Goal: Information Seeking & Learning: Check status

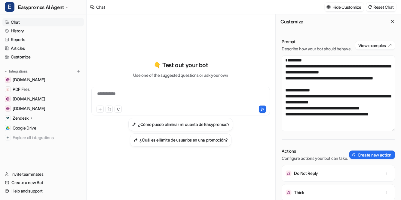
scroll to position [468, 0]
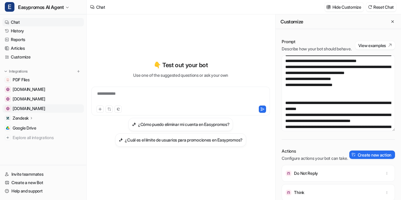
click at [24, 108] on span "[DOMAIN_NAME]" at bounding box center [29, 109] width 32 height 6
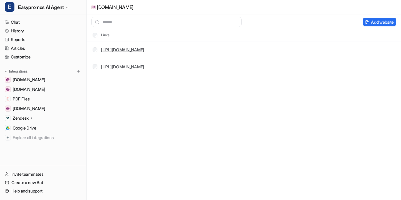
click at [144, 49] on link "[URL][DOMAIN_NAME]" at bounding box center [122, 49] width 43 height 5
click at [17, 30] on link "History" at bounding box center [42, 31] width 81 height 8
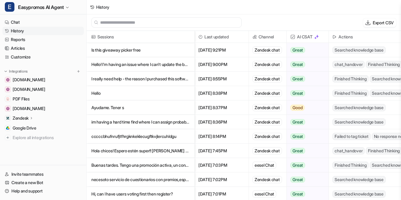
click at [173, 65] on p "Hello! I'm having an issue where I can't update the boxes in Email Settings in a" at bounding box center [140, 64] width 98 height 14
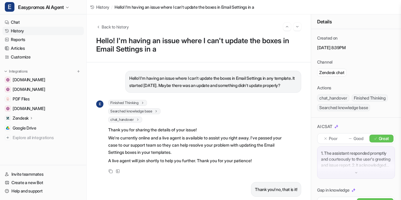
click at [19, 31] on link "History" at bounding box center [42, 31] width 81 height 8
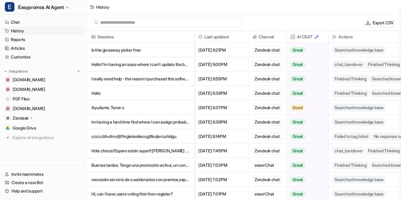
click at [134, 80] on p "I really need help - the reason I purchased this software was for the probabilit" at bounding box center [140, 79] width 98 height 14
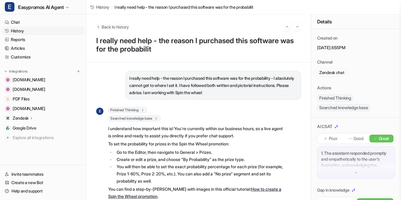
click at [110, 25] on span "Back to history" at bounding box center [115, 27] width 27 height 6
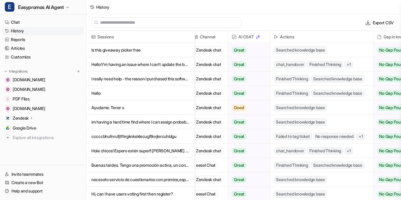
scroll to position [0, 60]
click at [101, 93] on p "Hello" at bounding box center [140, 93] width 98 height 14
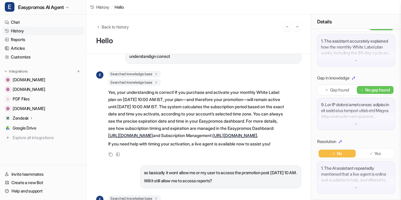
scroll to position [602, 0]
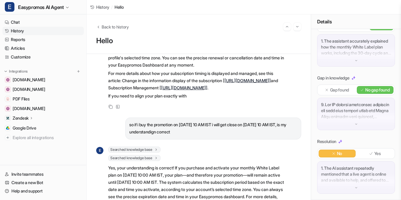
click at [17, 29] on link "History" at bounding box center [42, 31] width 81 height 8
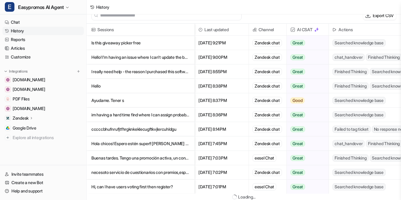
scroll to position [1, 0]
